Goal: Book appointment/travel/reservation

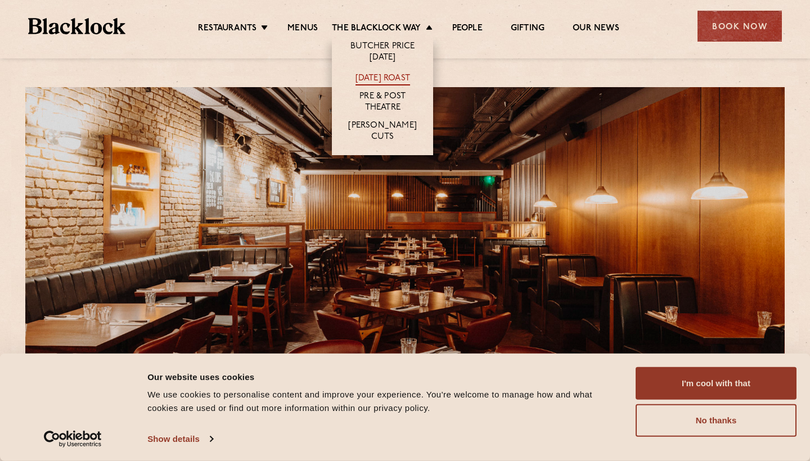
click at [389, 77] on link "[DATE] Roast" at bounding box center [383, 79] width 55 height 12
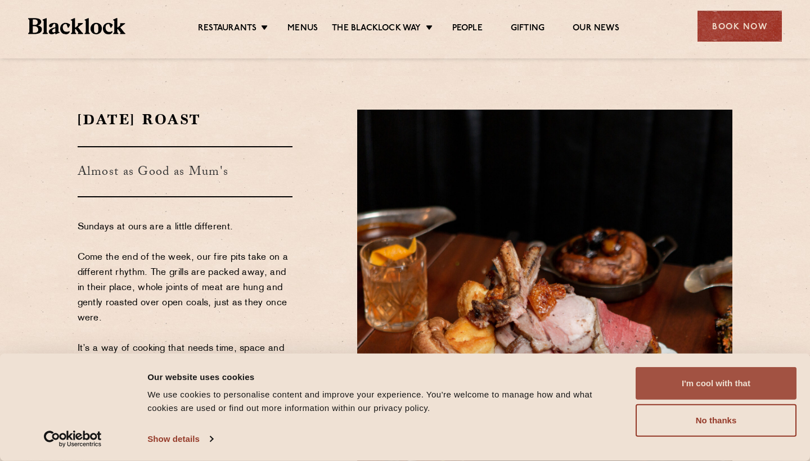
click at [698, 384] on button "I'm cool with that" at bounding box center [716, 383] width 161 height 33
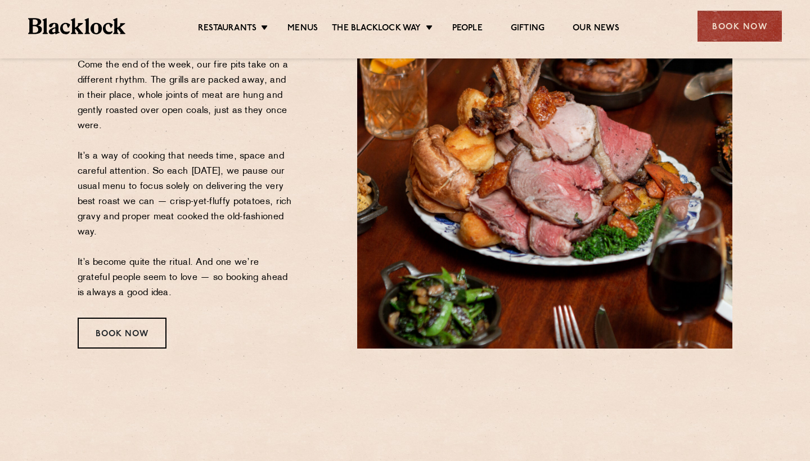
scroll to position [193, 0]
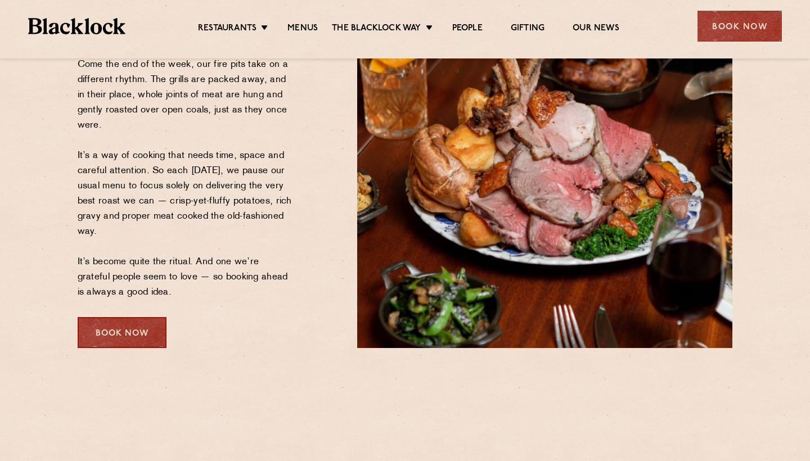
click at [120, 334] on div "Book Now" at bounding box center [122, 332] width 89 height 31
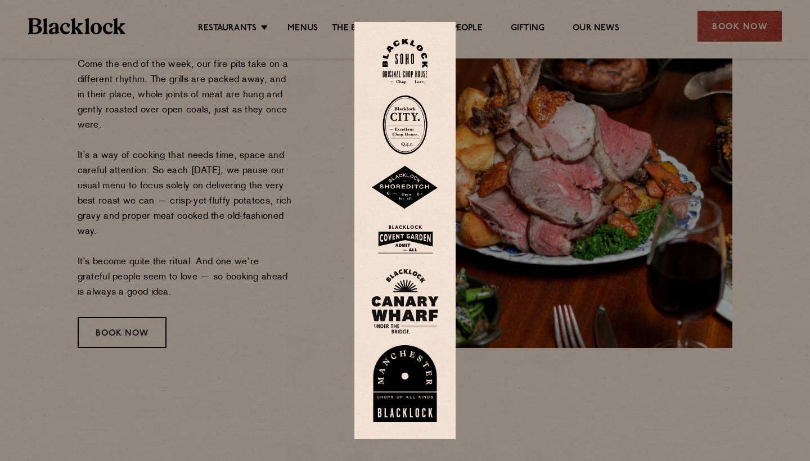
click at [121, 331] on div at bounding box center [405, 230] width 810 height 461
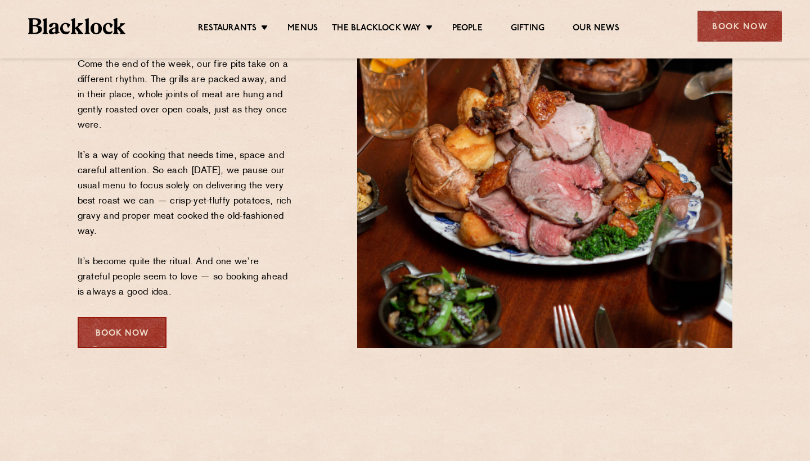
click at [121, 331] on div "Book Now" at bounding box center [122, 332] width 89 height 31
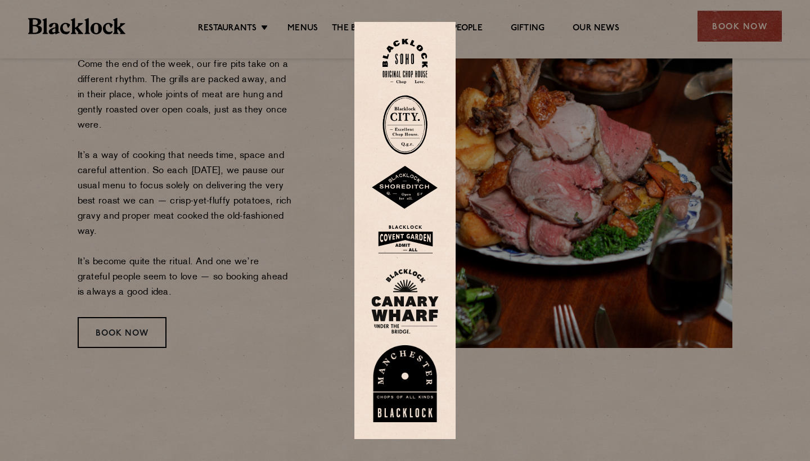
click at [409, 170] on img at bounding box center [405, 188] width 68 height 44
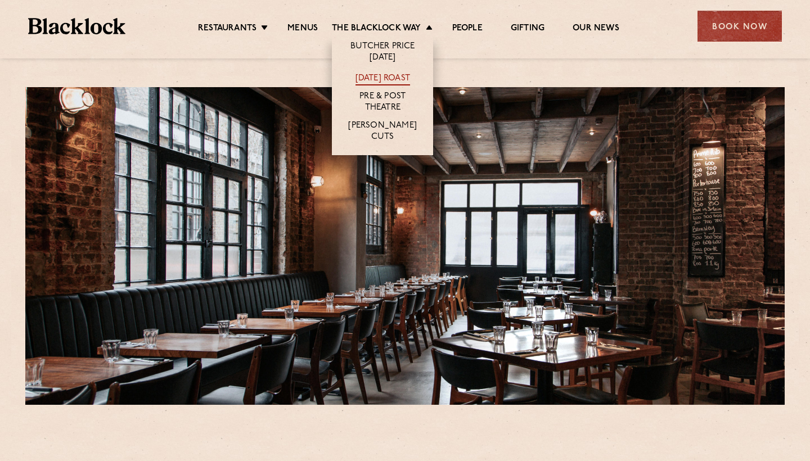
click at [387, 79] on link "[DATE] Roast" at bounding box center [383, 79] width 55 height 12
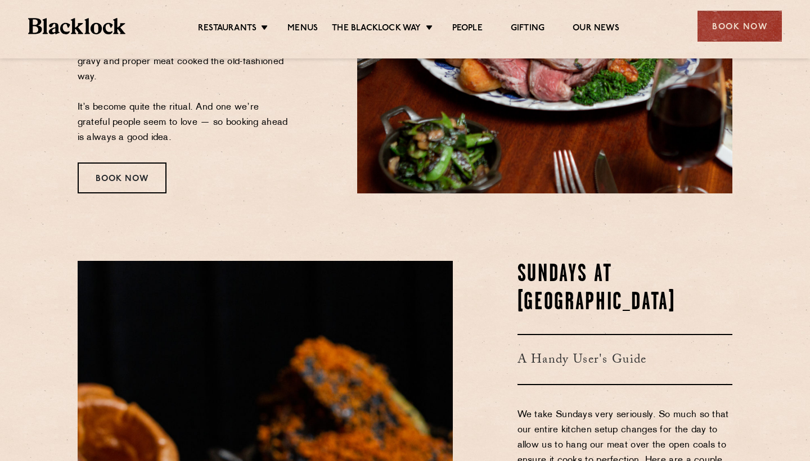
scroll to position [259, 0]
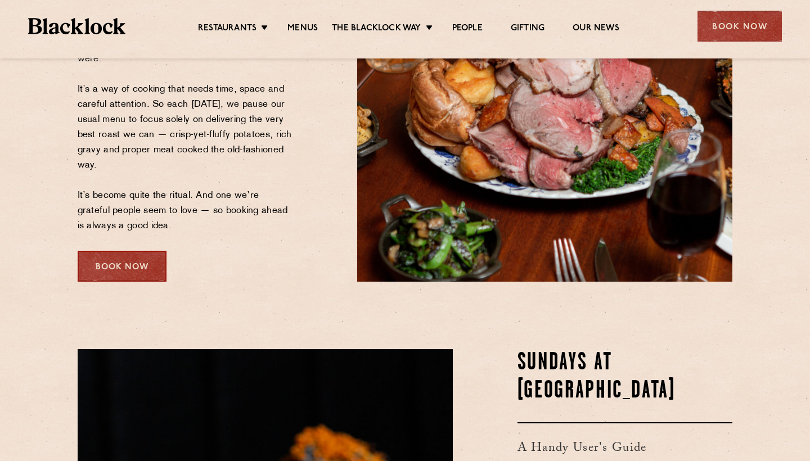
click at [129, 274] on div "Book Now" at bounding box center [122, 266] width 89 height 31
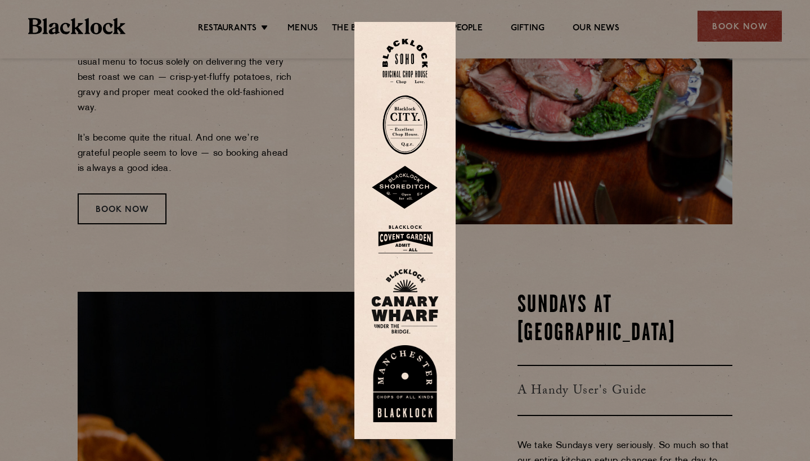
scroll to position [319, 0]
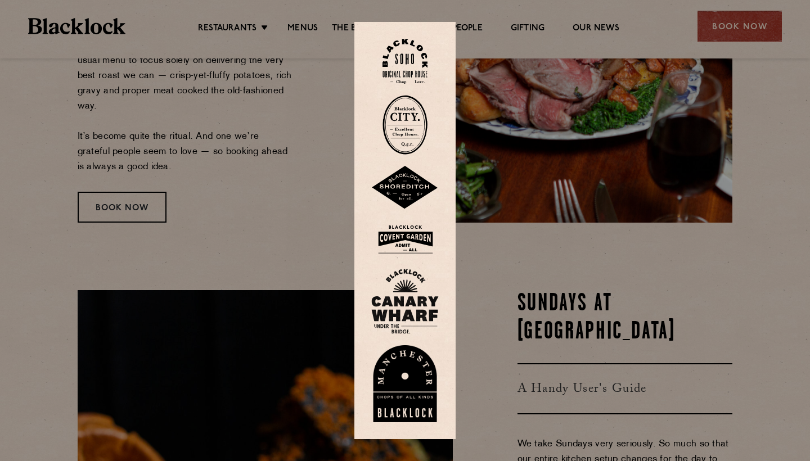
click at [407, 237] on img at bounding box center [405, 239] width 68 height 37
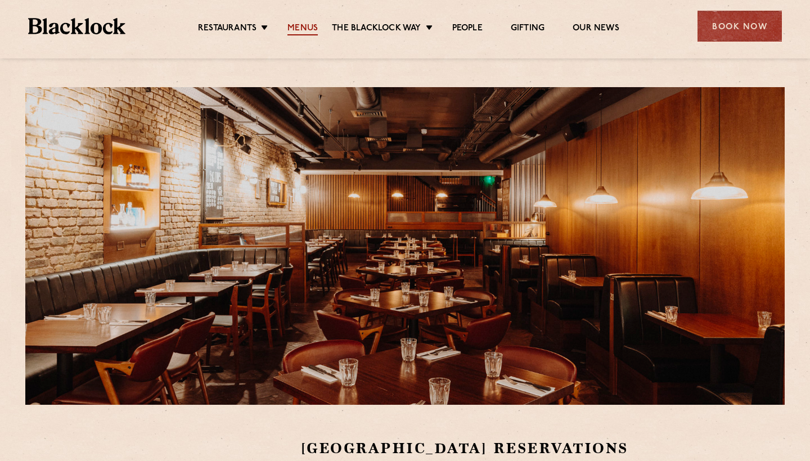
click at [304, 28] on link "Menus" at bounding box center [303, 29] width 30 height 12
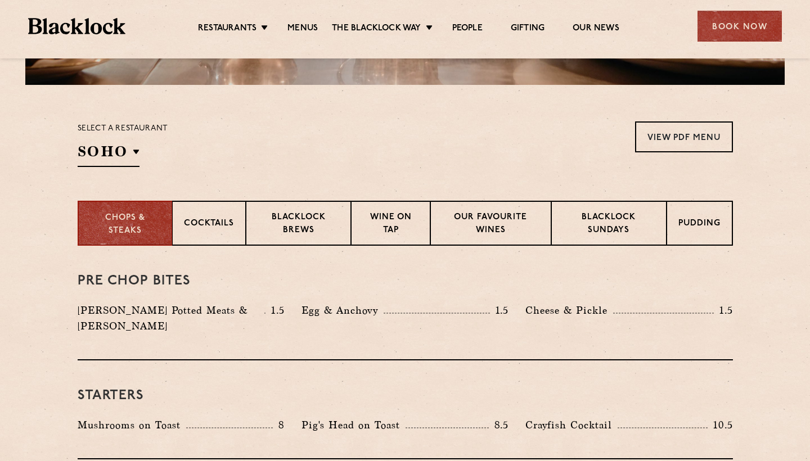
scroll to position [320, 0]
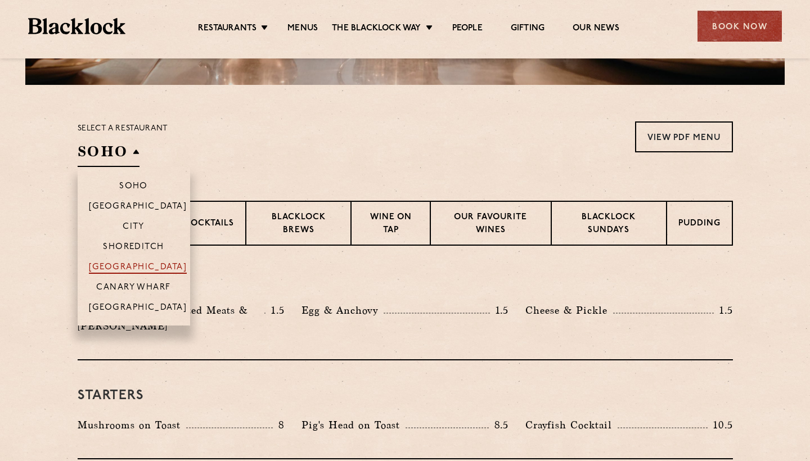
click at [136, 268] on p "[GEOGRAPHIC_DATA]" at bounding box center [138, 268] width 98 height 11
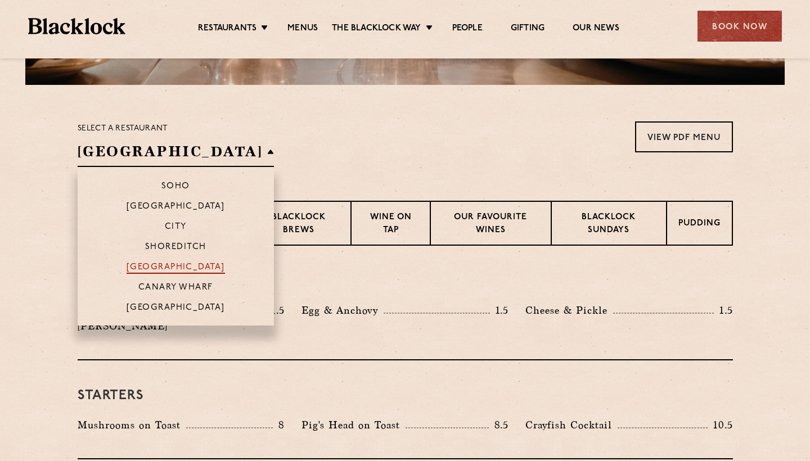
click at [136, 268] on p "[GEOGRAPHIC_DATA]" at bounding box center [176, 268] width 98 height 11
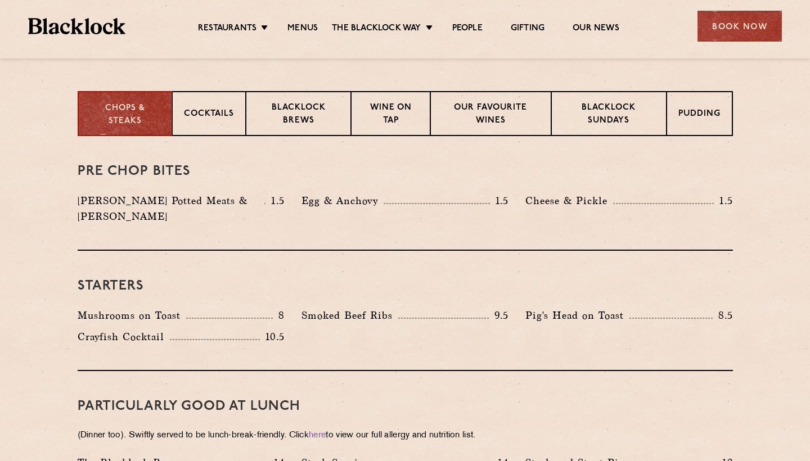
scroll to position [432, 0]
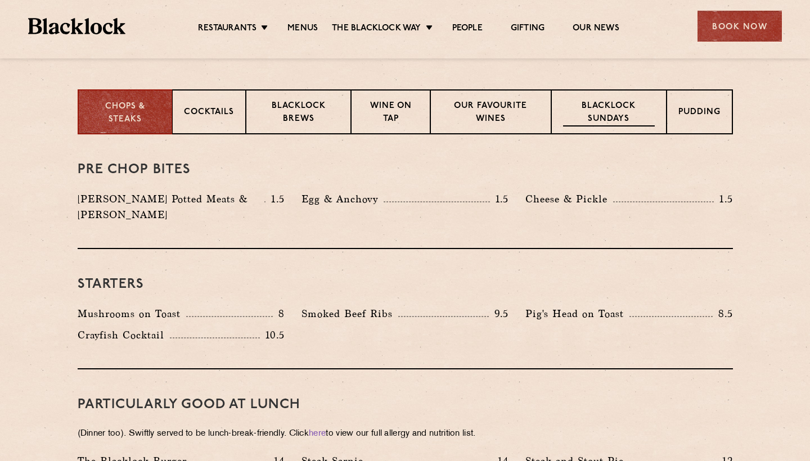
click at [593, 119] on p "Blacklock Sundays" at bounding box center [608, 113] width 91 height 26
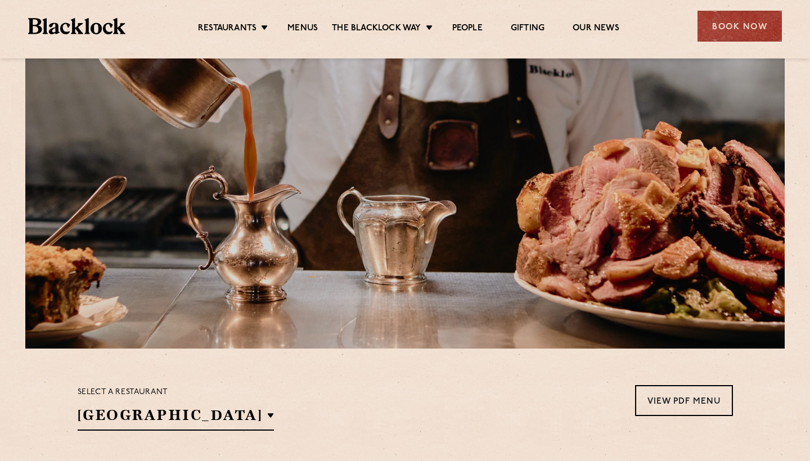
scroll to position [47, 0]
